Goal: Information Seeking & Learning: Learn about a topic

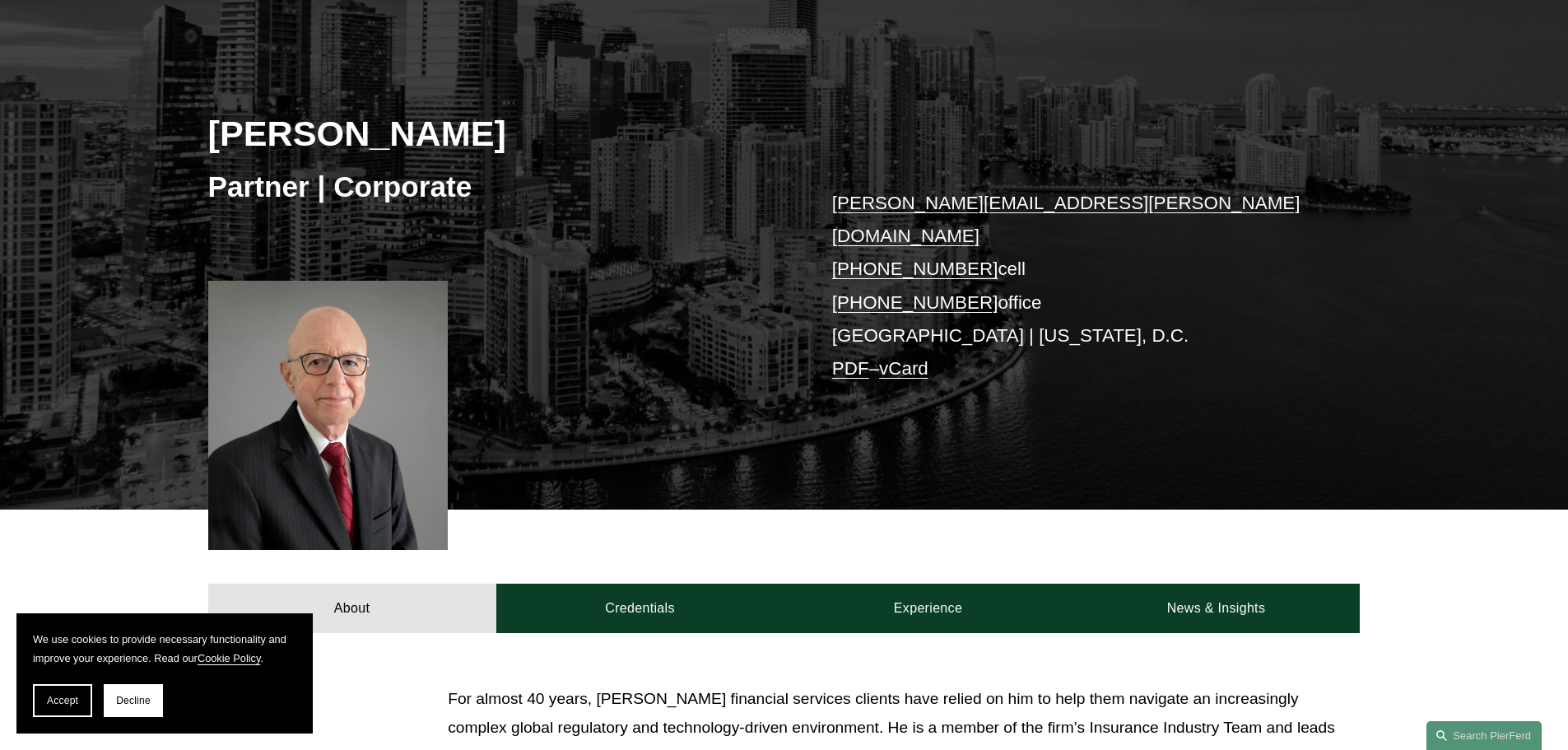
scroll to position [329, 0]
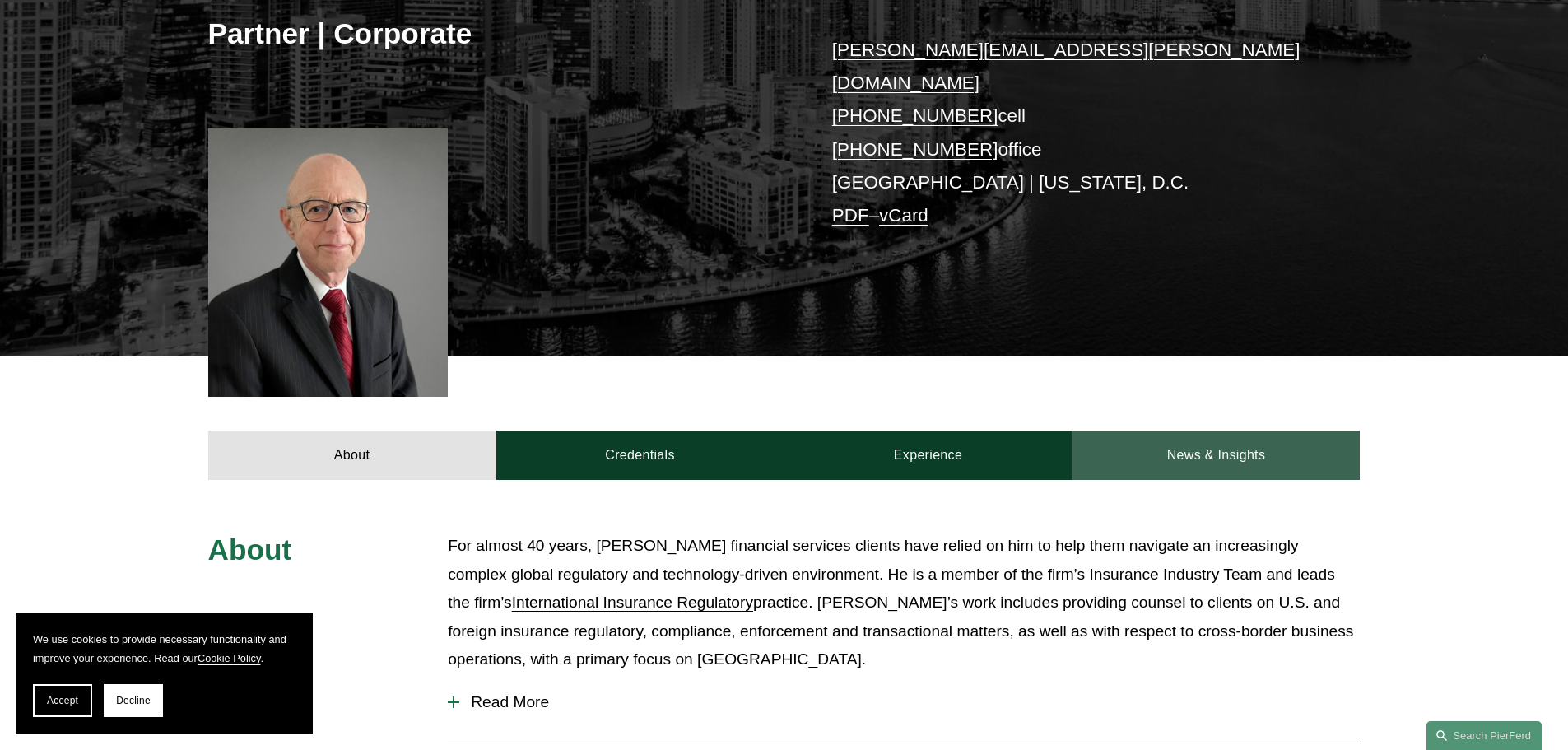
click at [1221, 436] on link "News & Insights" at bounding box center [1215, 455] width 288 height 49
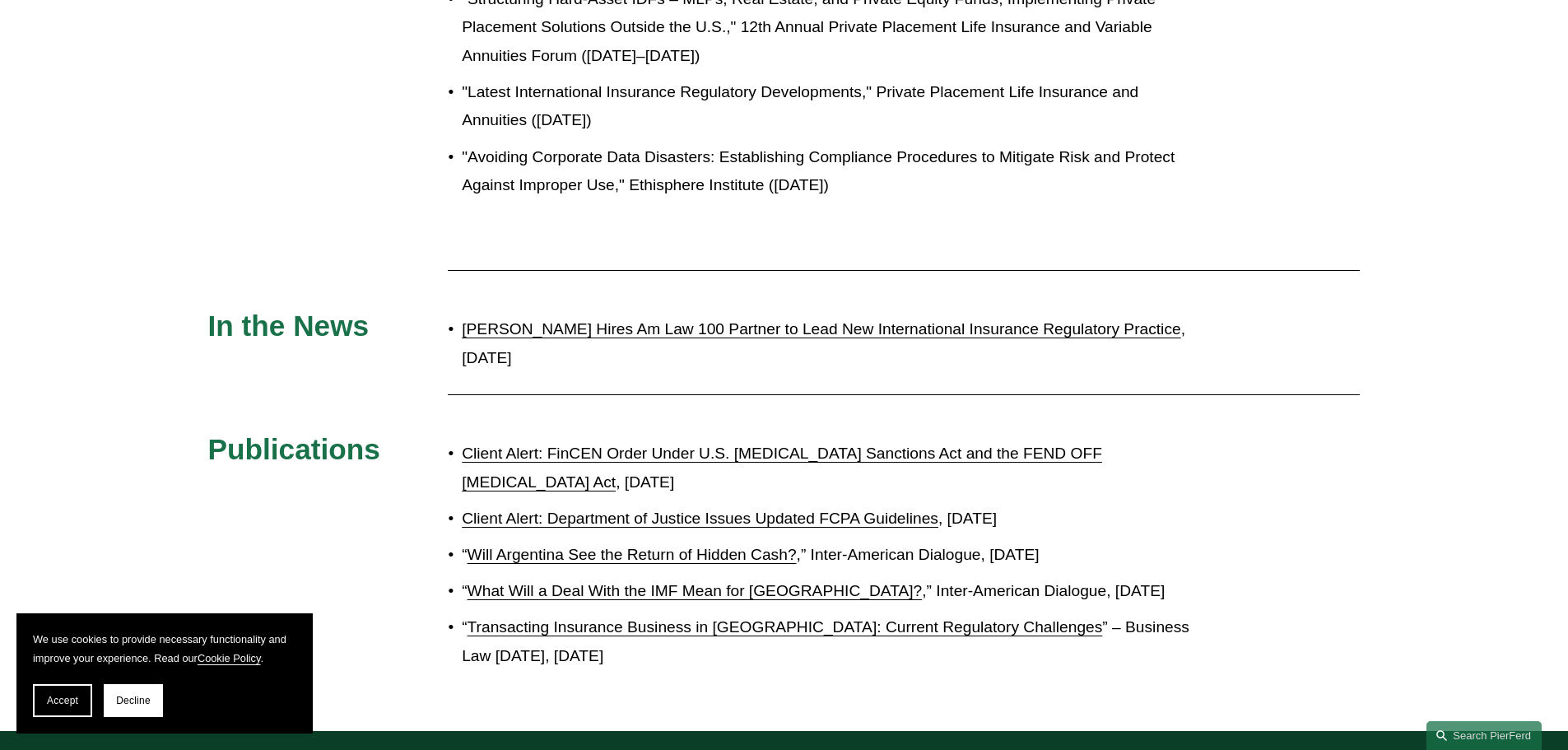
scroll to position [1729, 0]
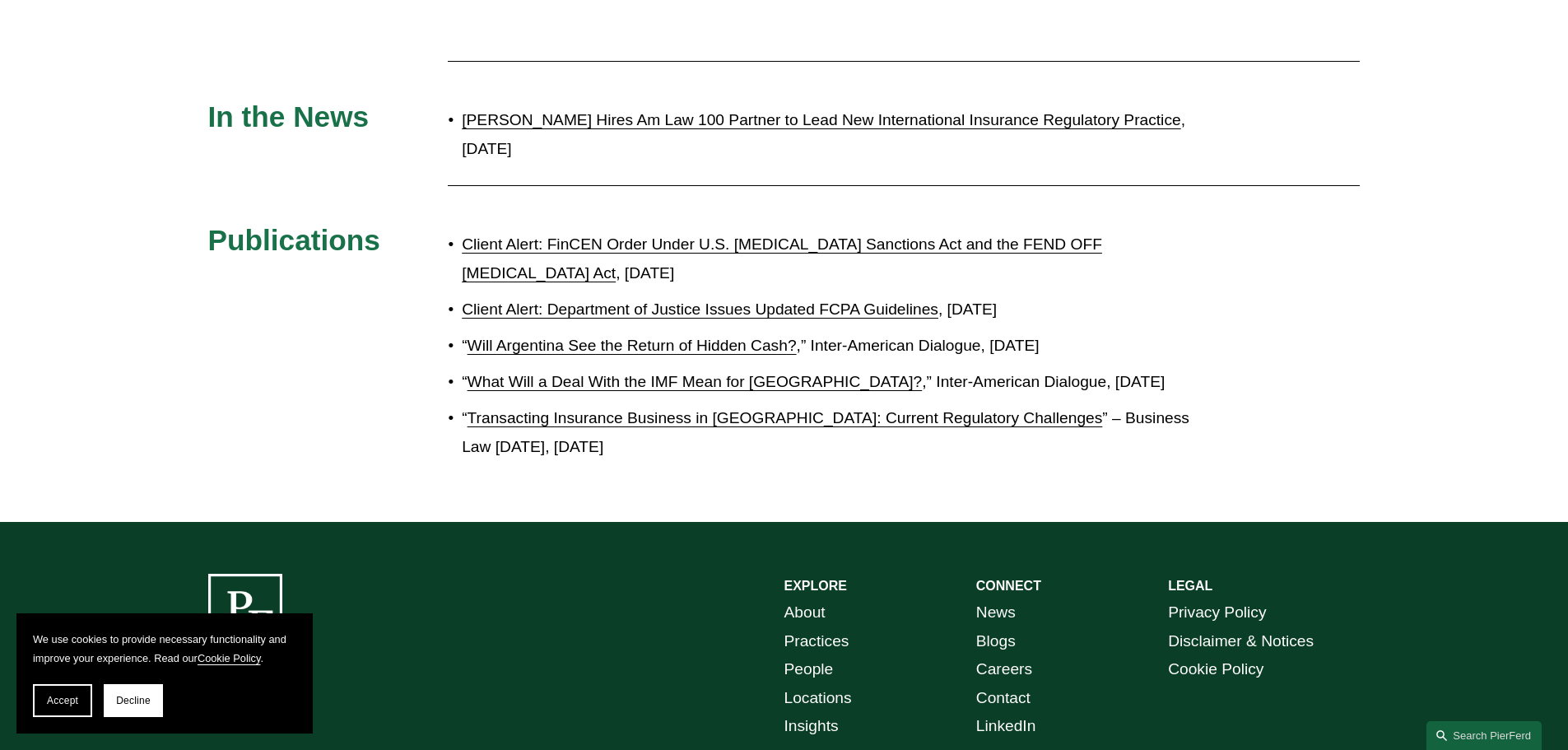
click at [809, 111] on link "Pierson Ferdinand Hires Am Law 100 Partner to Lead New International Insurance …" at bounding box center [821, 120] width 719 height 18
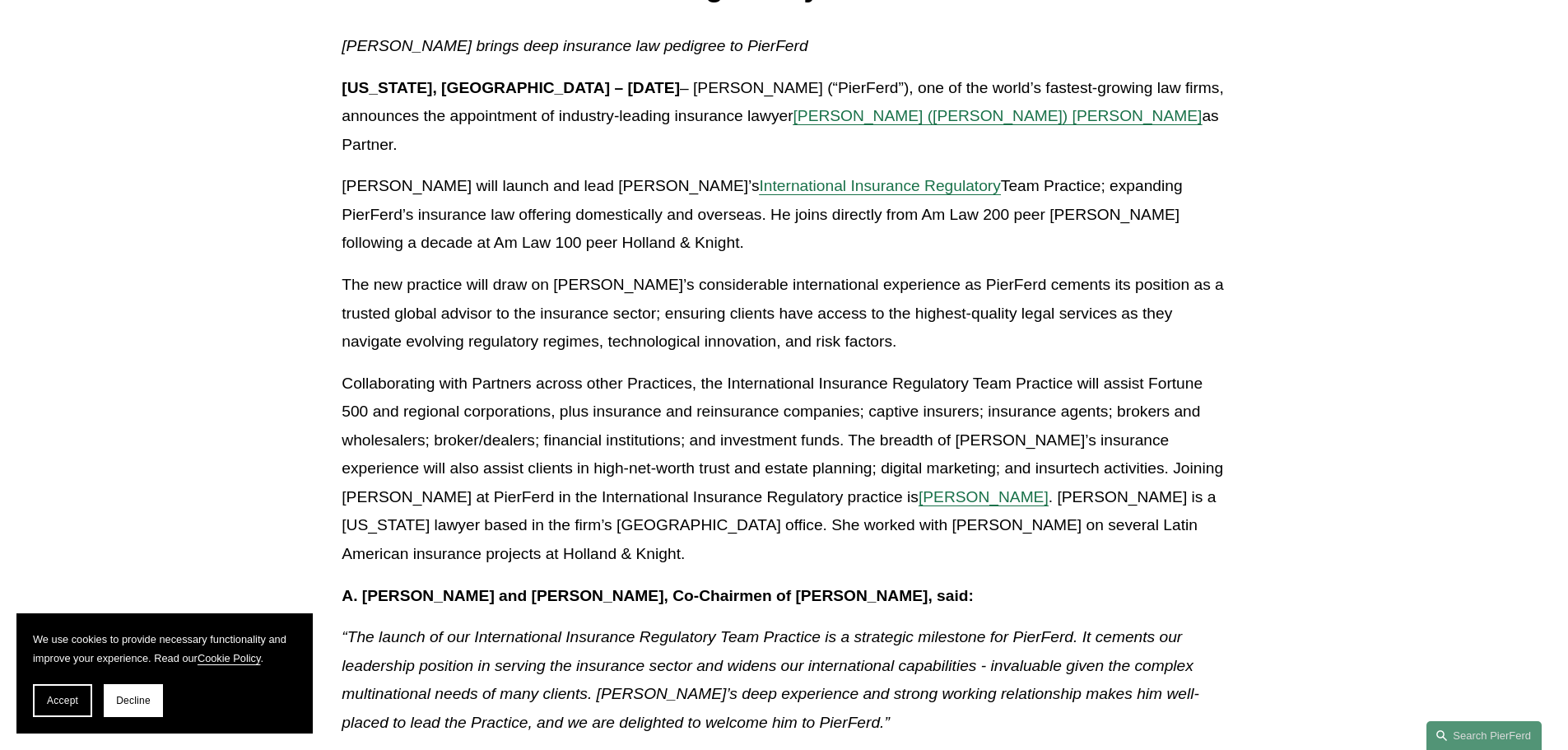
scroll to position [411, 0]
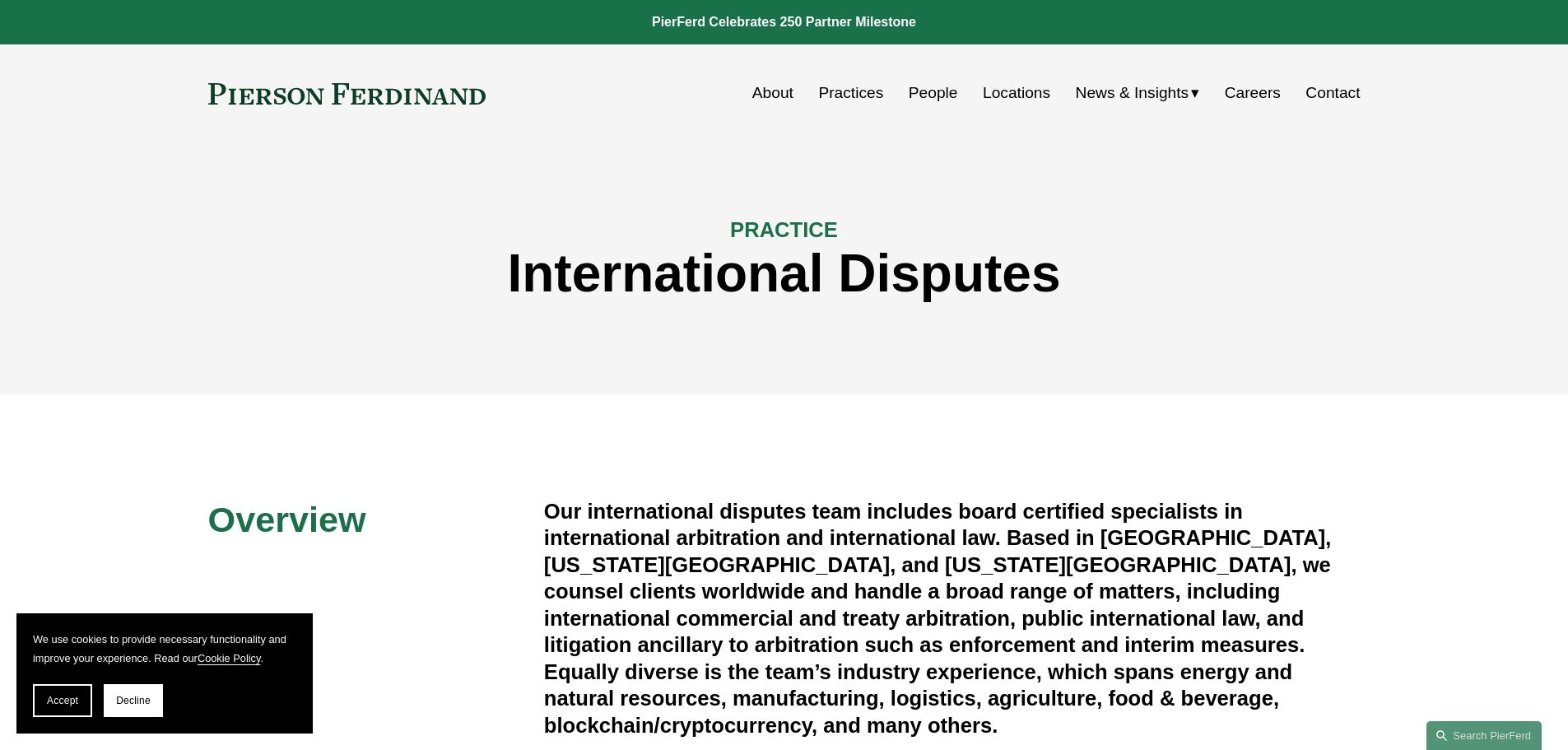
click at [857, 94] on link "Practices" at bounding box center [851, 93] width 65 height 31
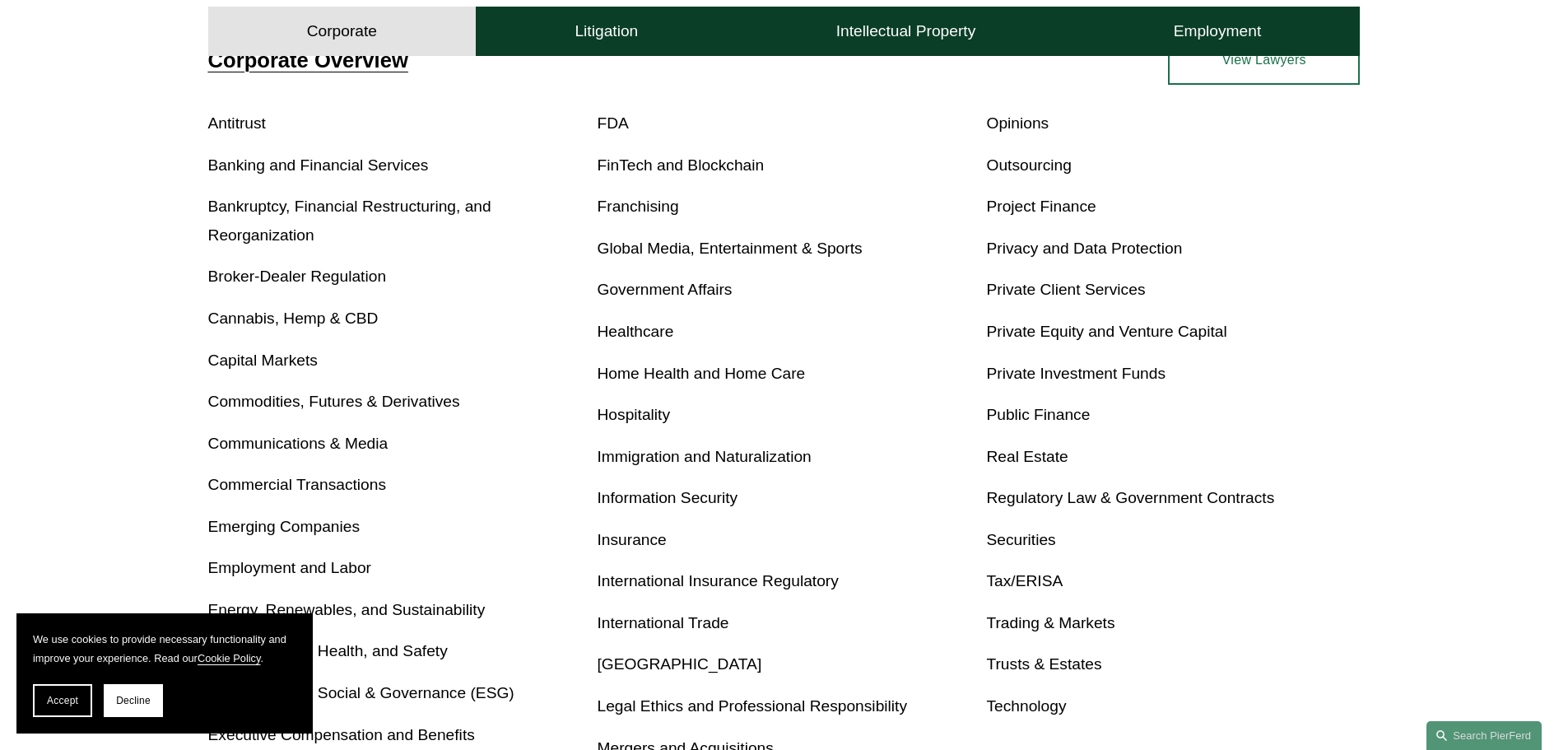
scroll to position [659, 0]
click at [680, 662] on link "[GEOGRAPHIC_DATA]" at bounding box center [680, 663] width 165 height 18
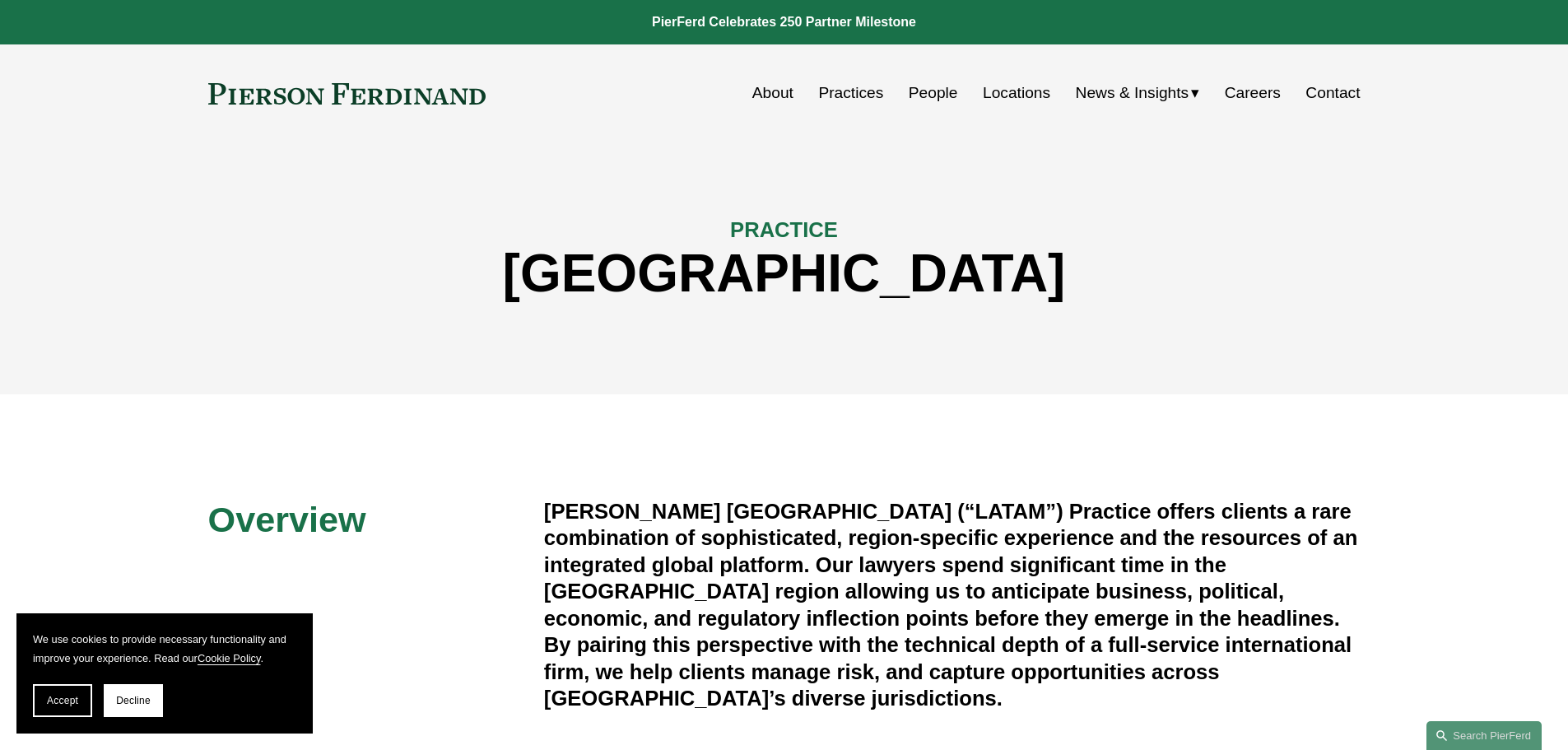
click at [859, 89] on link "Practices" at bounding box center [851, 93] width 65 height 31
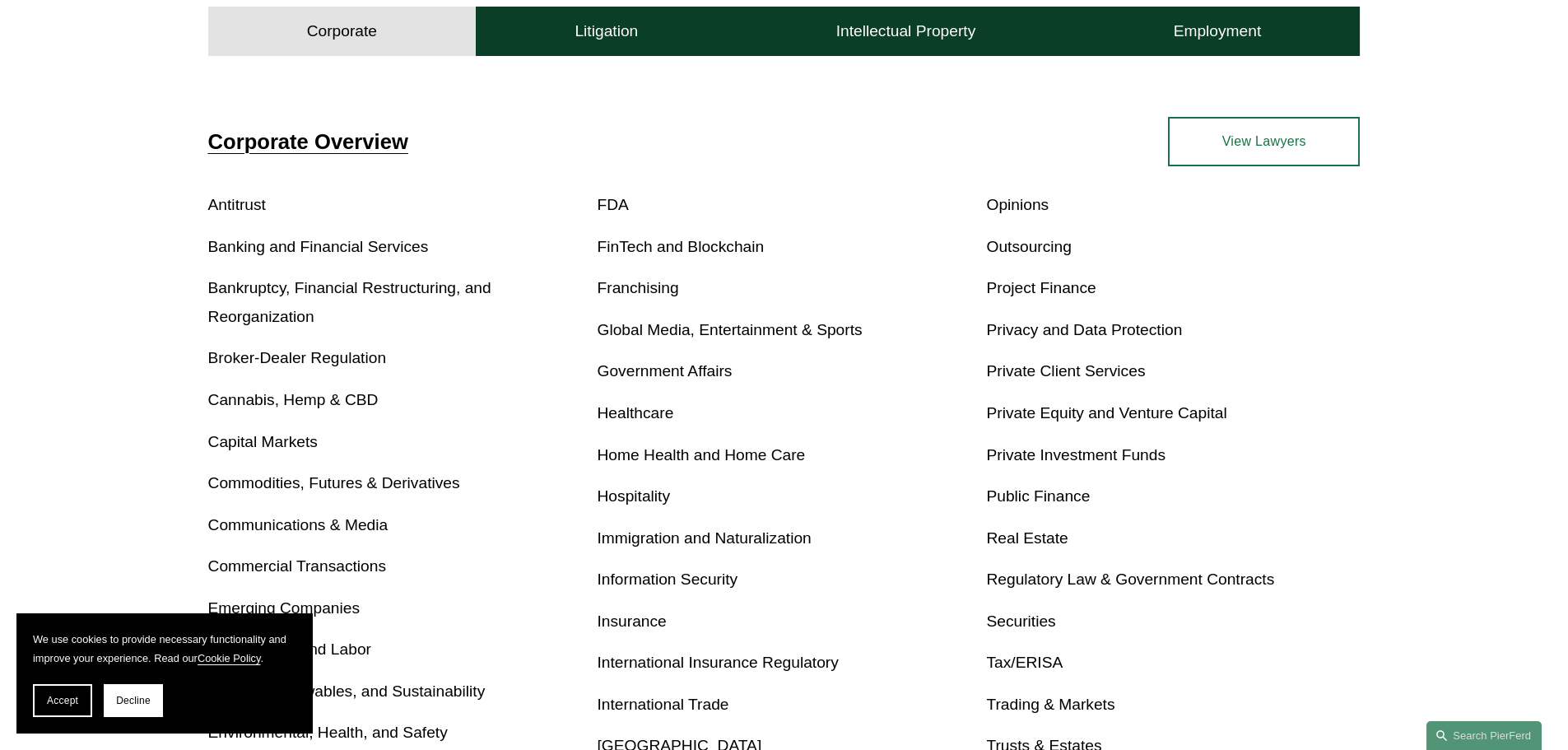
scroll to position [329, 0]
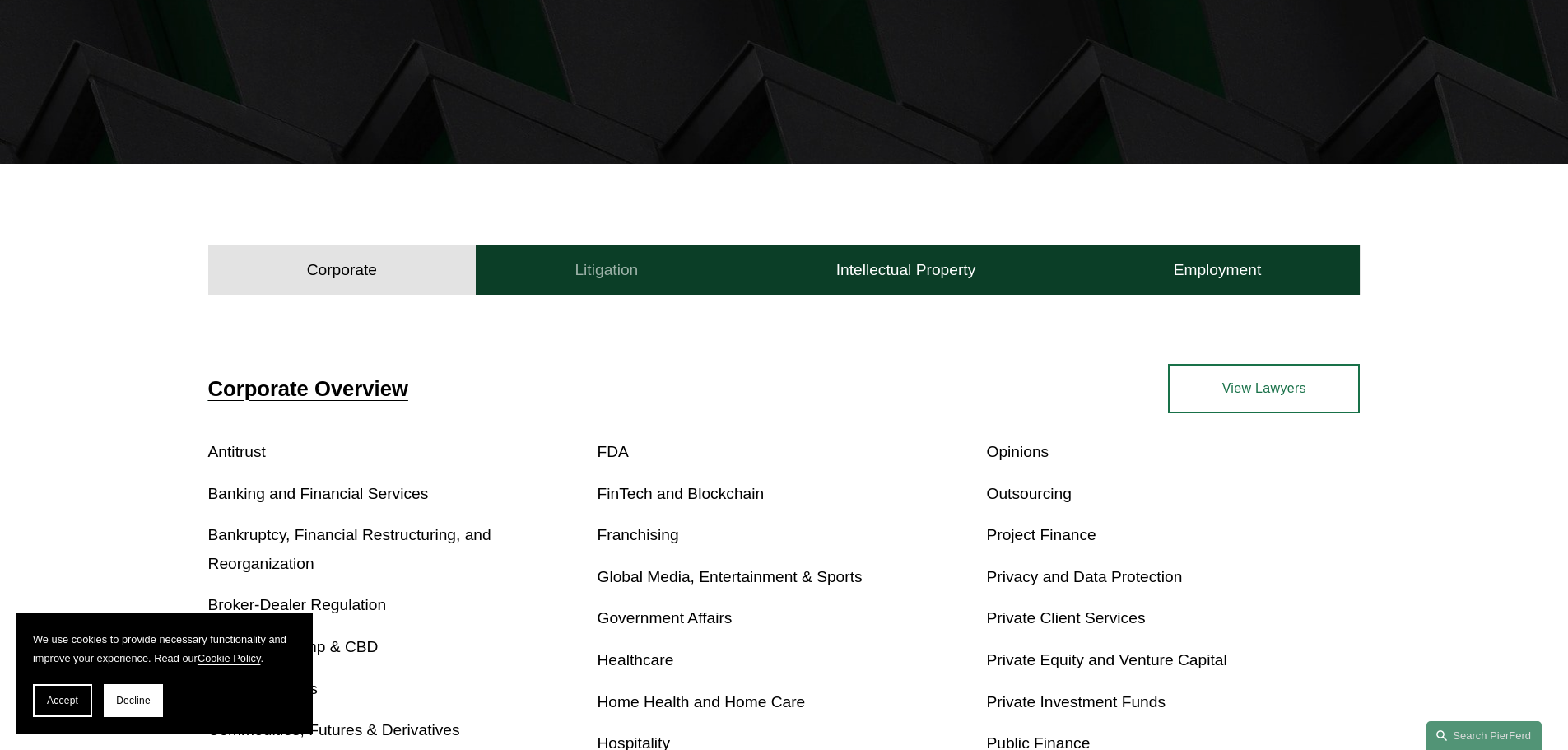
click at [621, 279] on h4 "Litigation" at bounding box center [606, 270] width 64 height 20
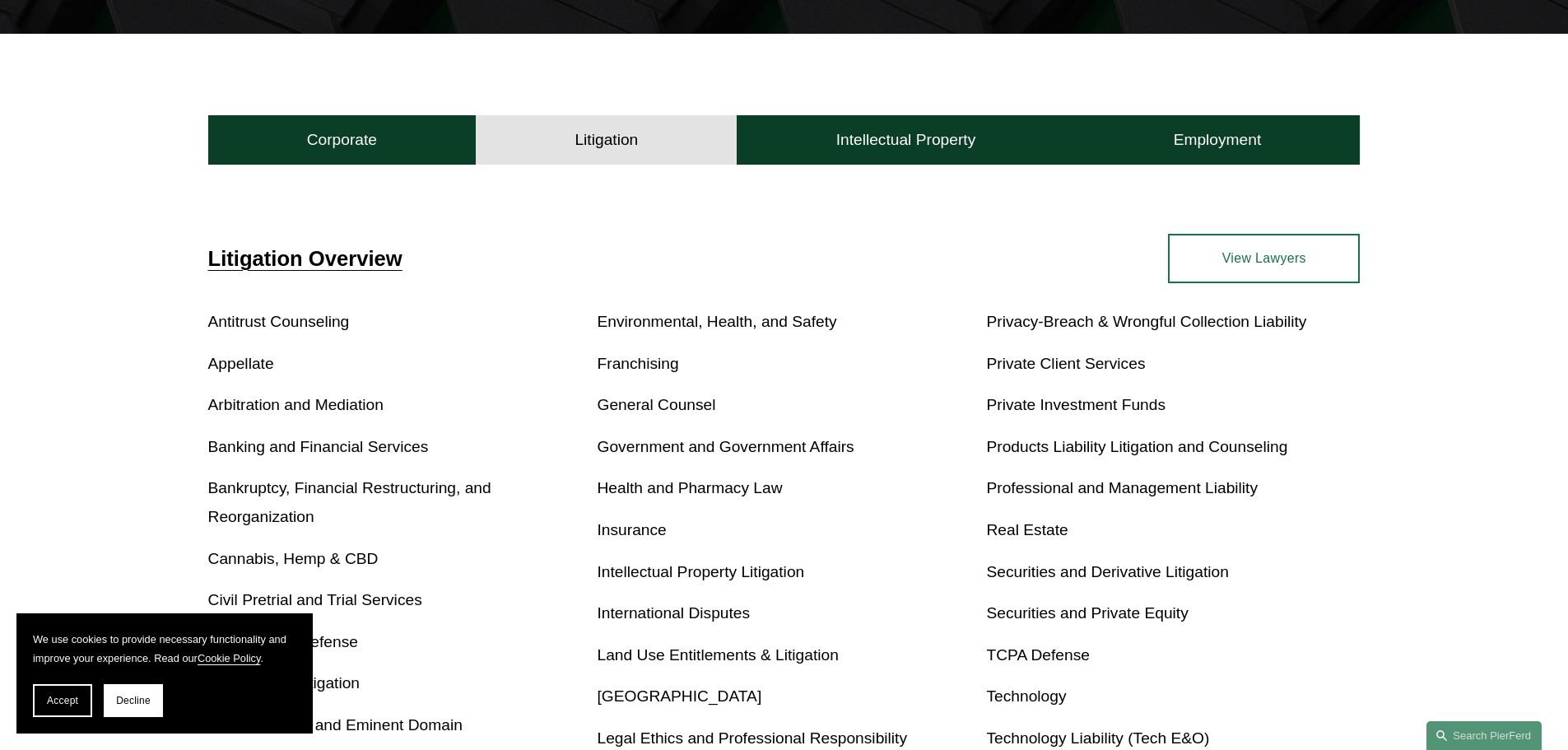
scroll to position [659, 0]
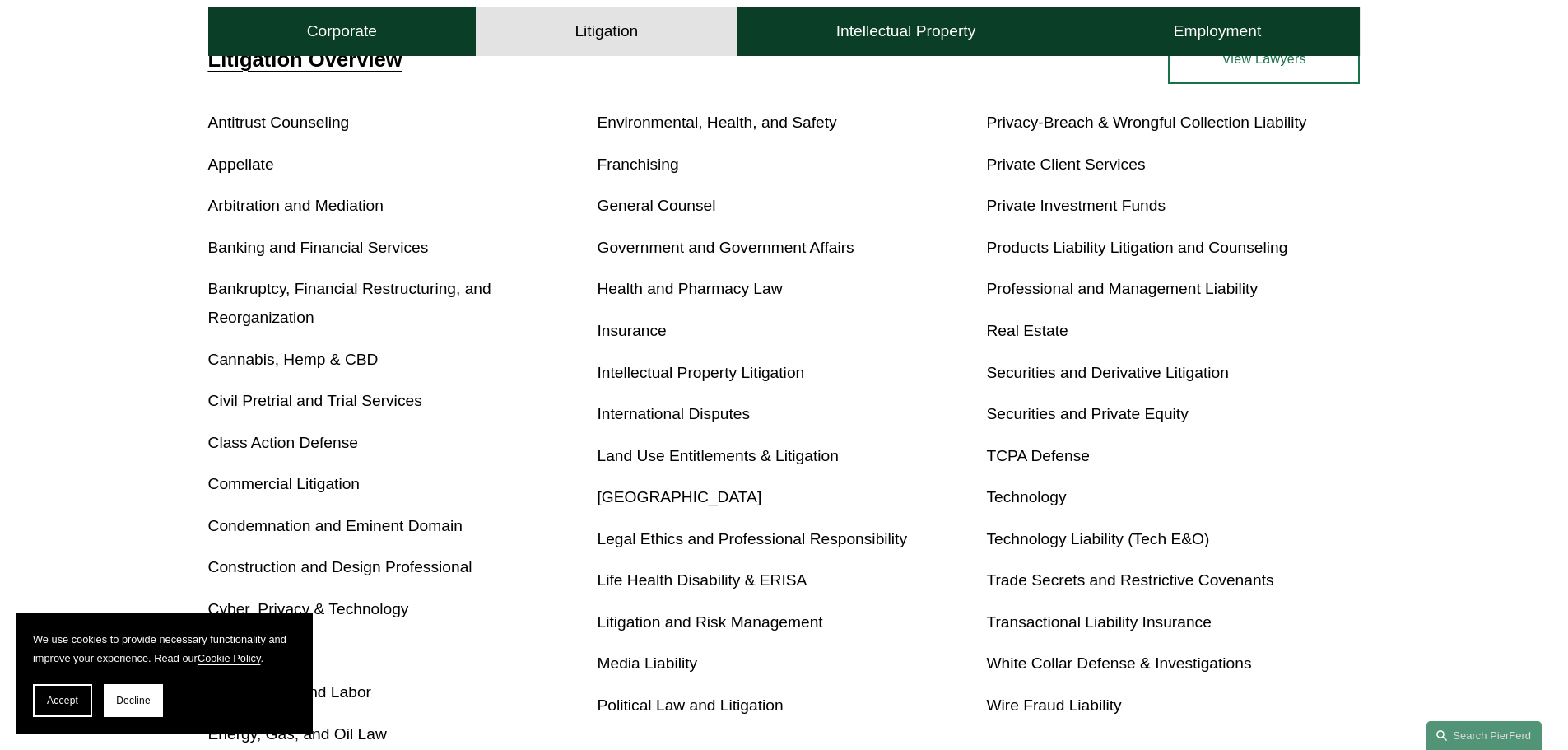
click at [724, 416] on link "International Disputes" at bounding box center [674, 413] width 153 height 18
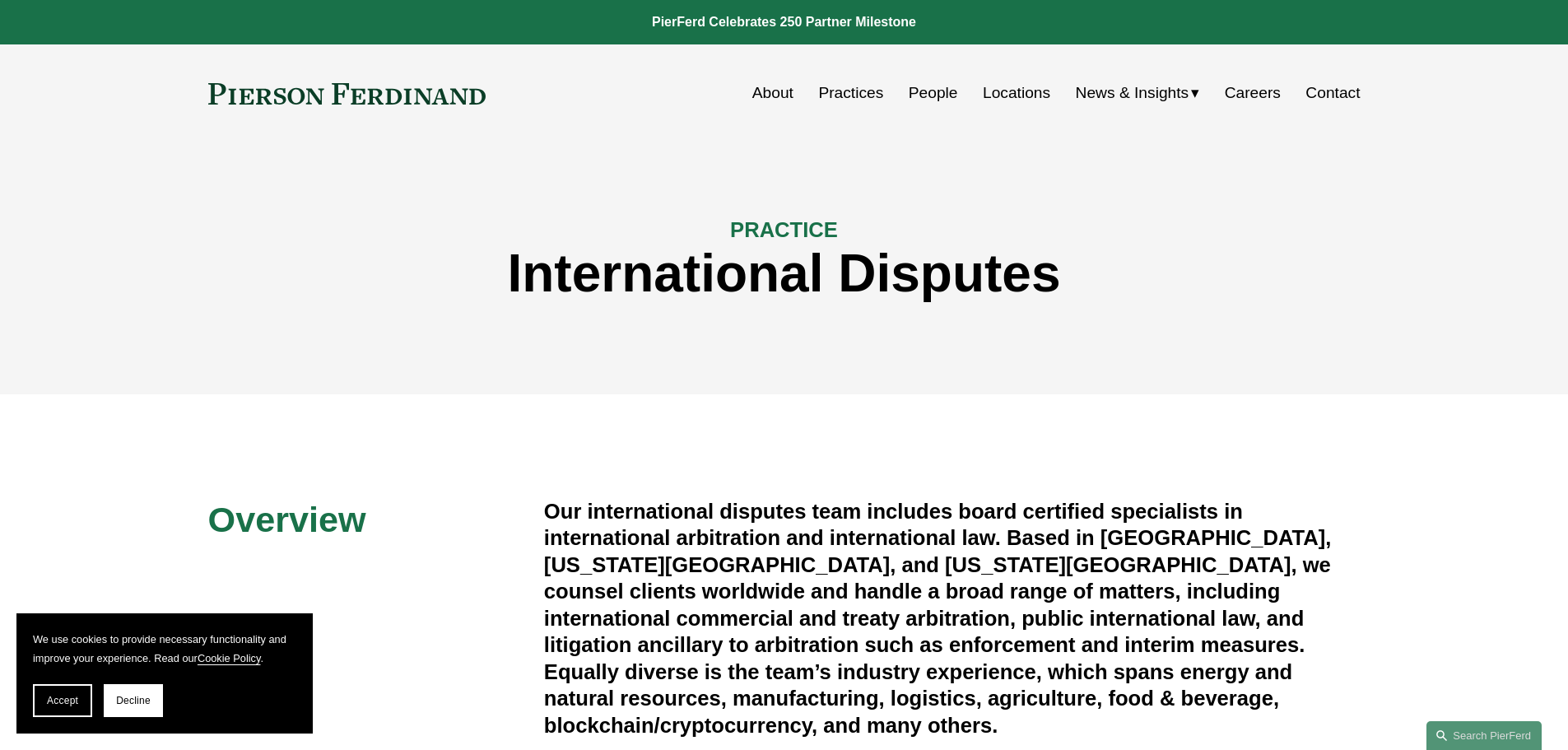
click at [868, 94] on link "Practices" at bounding box center [851, 93] width 65 height 31
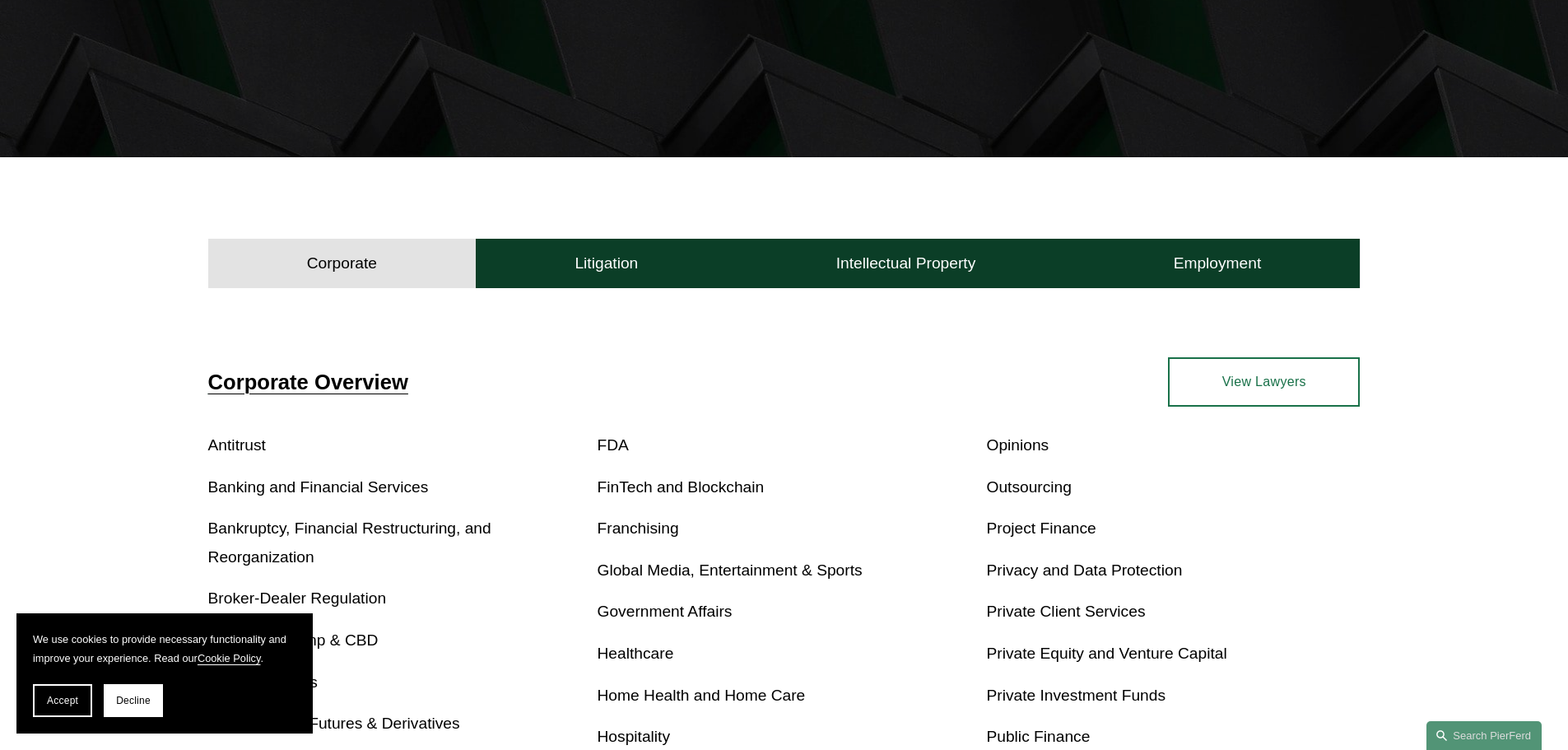
scroll to position [824, 0]
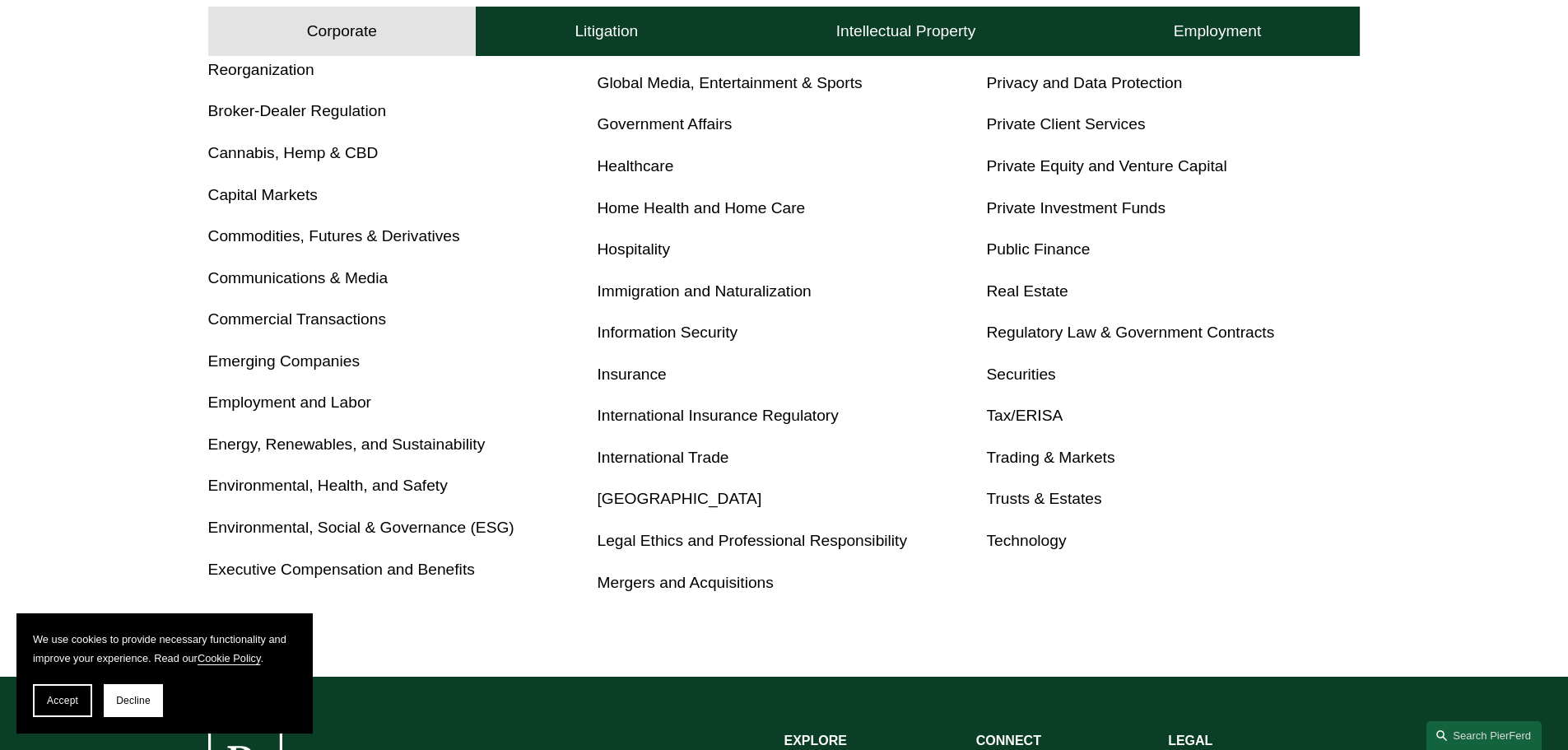
click at [703, 462] on link "International Trade" at bounding box center [664, 457] width 132 height 18
